Goal: Transaction & Acquisition: Purchase product/service

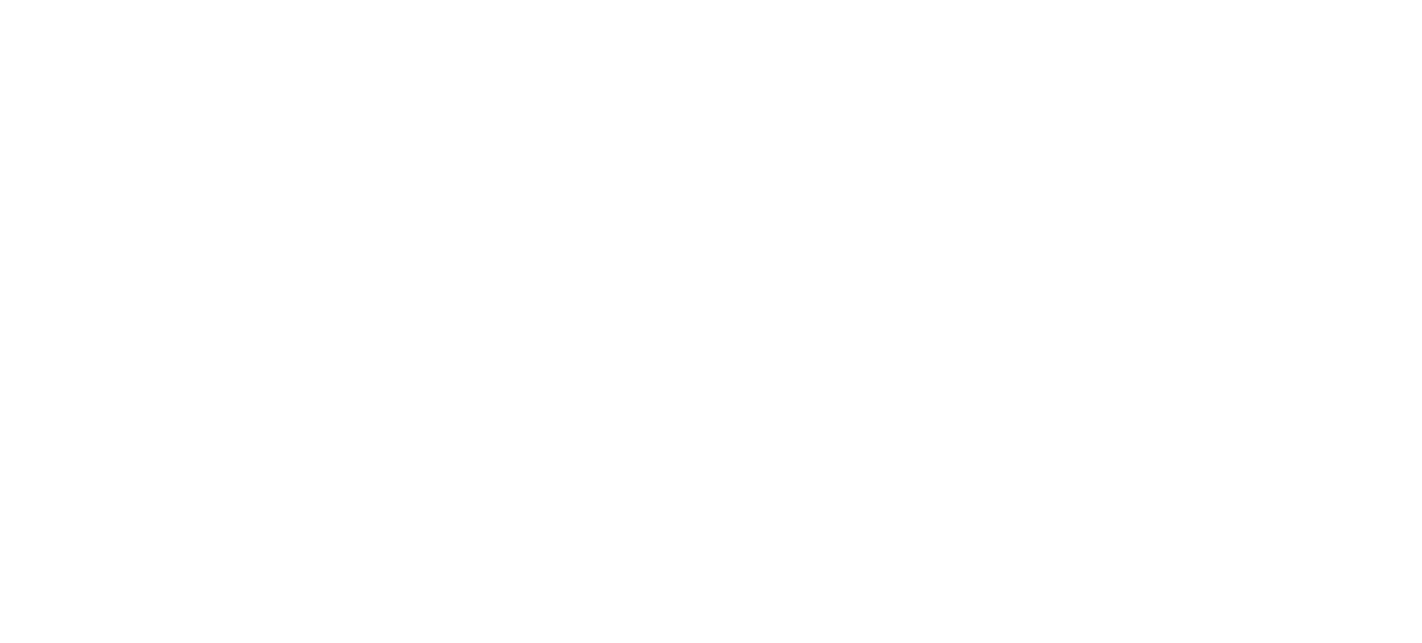
click at [1311, 7] on html at bounding box center [711, 3] width 1422 height 7
